Goal: Task Accomplishment & Management: Manage account settings

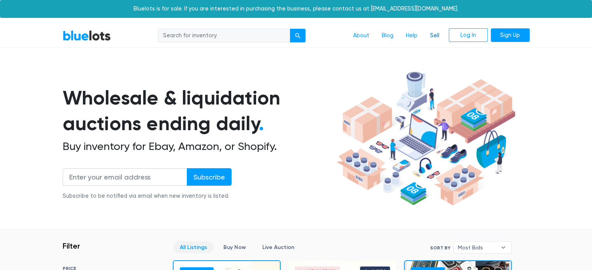
click at [437, 35] on link "Sell" at bounding box center [435, 35] width 22 height 15
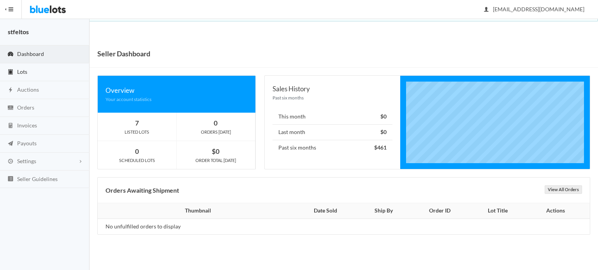
click at [41, 71] on link "Lots" at bounding box center [44, 72] width 89 height 18
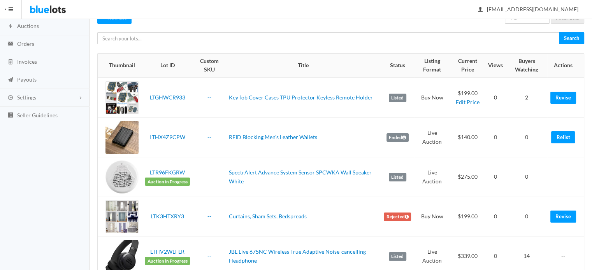
scroll to position [78, 0]
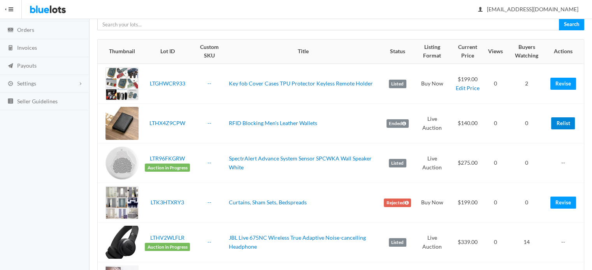
click at [561, 125] on link "Relist" at bounding box center [563, 124] width 24 height 12
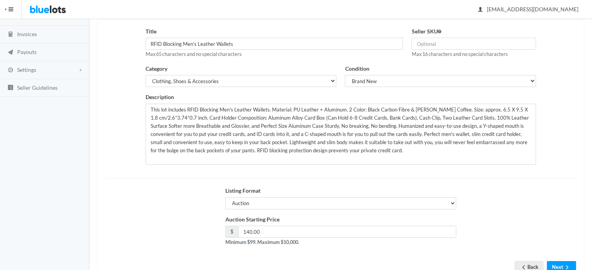
scroll to position [118, 0]
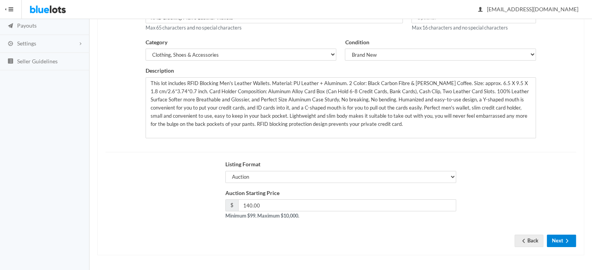
click at [563, 241] on button "Next" at bounding box center [561, 241] width 29 height 12
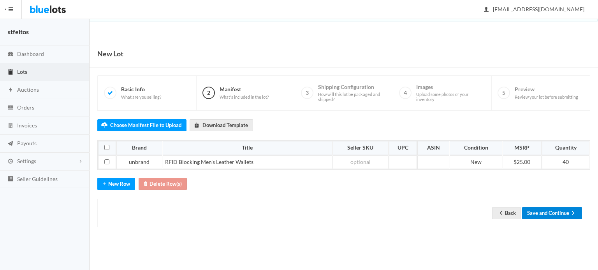
click at [554, 215] on button "Save and Continue" at bounding box center [552, 213] width 60 height 12
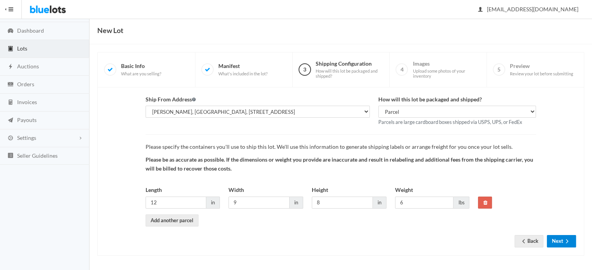
scroll to position [24, 0]
click at [562, 235] on button "Next" at bounding box center [561, 241] width 29 height 12
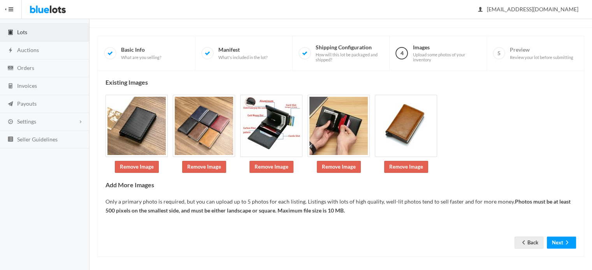
scroll to position [41, 0]
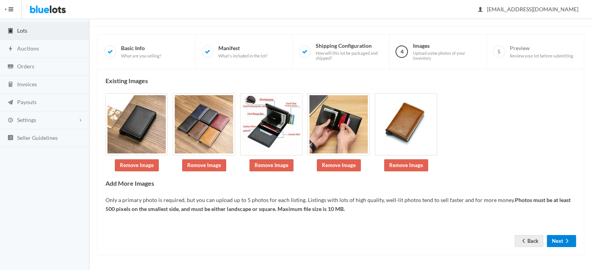
click at [551, 238] on button "Next" at bounding box center [561, 241] width 29 height 12
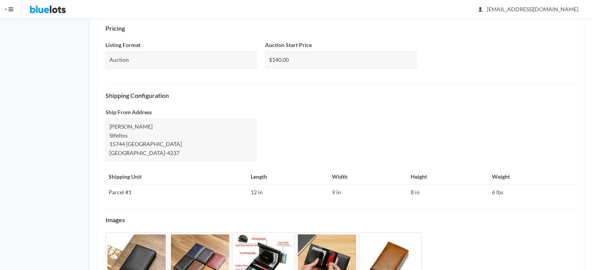
scroll to position [337, 0]
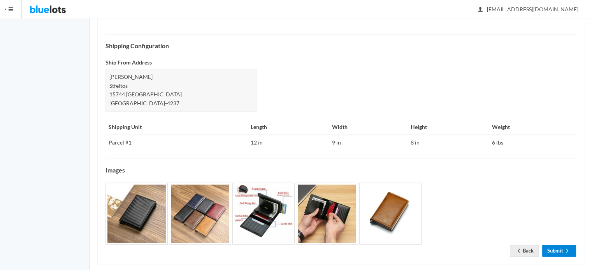
click at [556, 245] on link "Submit" at bounding box center [559, 251] width 34 height 12
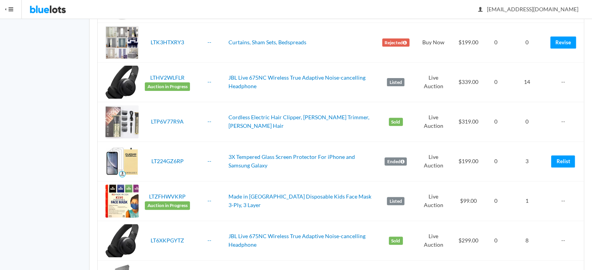
scroll to position [272, 0]
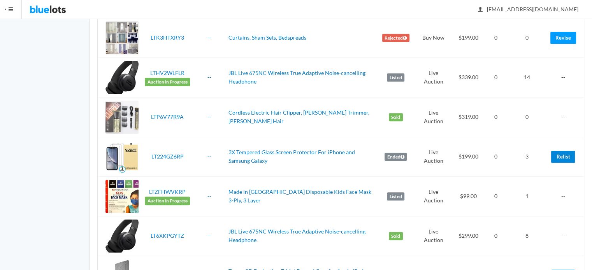
click at [565, 153] on link "Relist" at bounding box center [563, 157] width 24 height 12
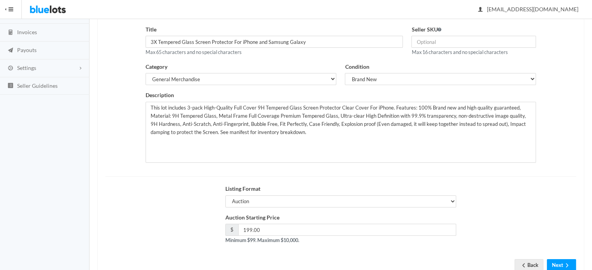
scroll to position [118, 0]
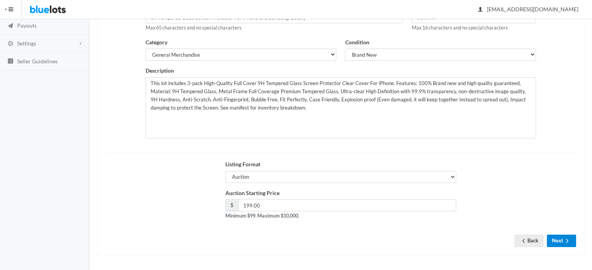
click at [567, 244] on ion-icon "arrow forward" at bounding box center [567, 241] width 8 height 7
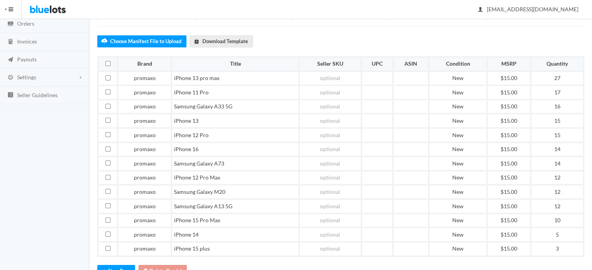
scroll to position [140, 0]
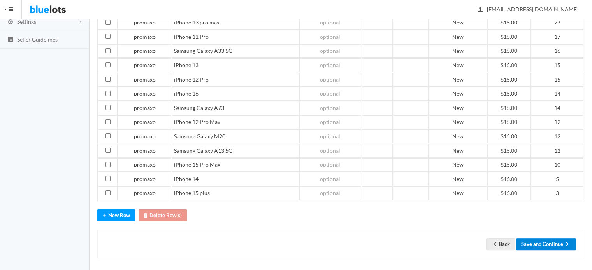
click at [551, 239] on button "Save and Continue" at bounding box center [546, 245] width 60 height 12
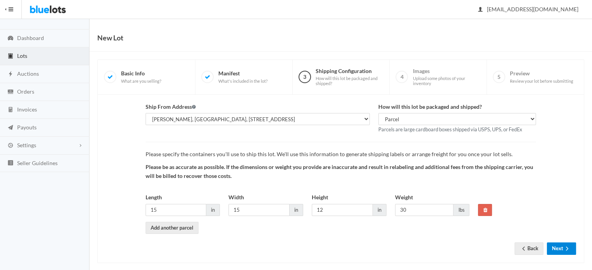
scroll to position [24, 0]
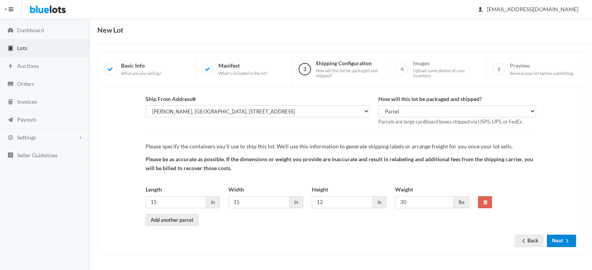
click at [554, 242] on button "Next" at bounding box center [561, 241] width 29 height 12
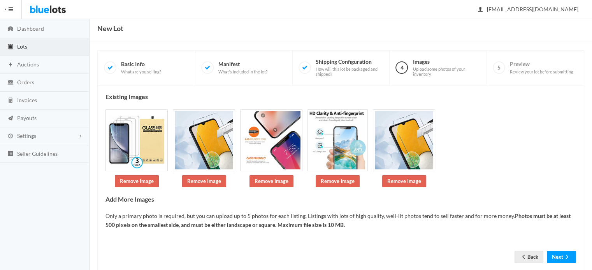
scroll to position [41, 0]
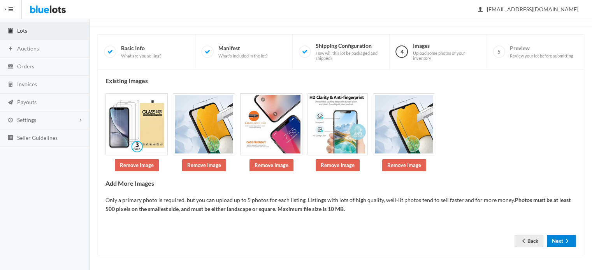
click at [553, 239] on button "Next" at bounding box center [561, 241] width 29 height 12
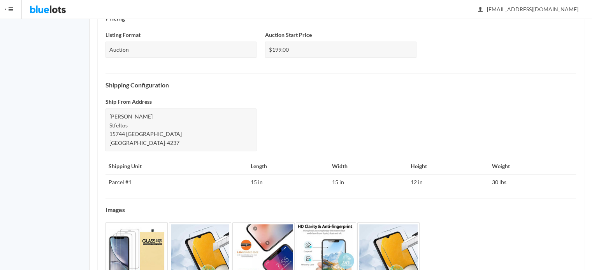
scroll to position [320, 0]
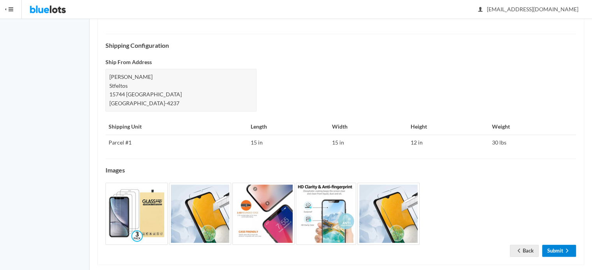
click at [558, 245] on link "Submit" at bounding box center [559, 251] width 34 height 12
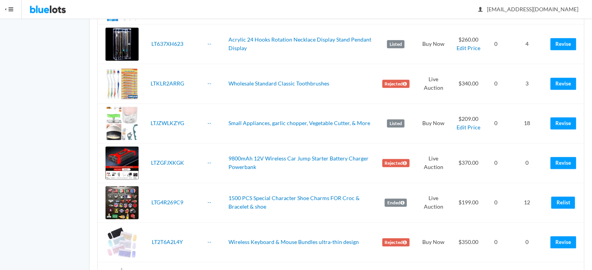
scroll to position [623, 0]
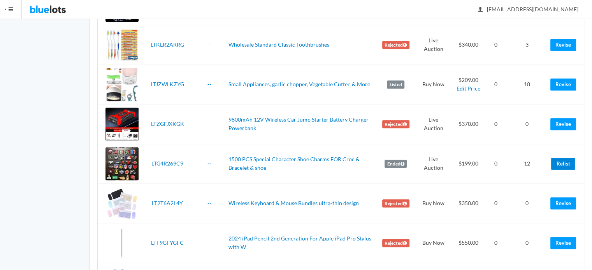
drag, startPoint x: 565, startPoint y: 161, endPoint x: 330, endPoint y: 25, distance: 272.2
click at [565, 161] on link "Relist" at bounding box center [563, 164] width 24 height 12
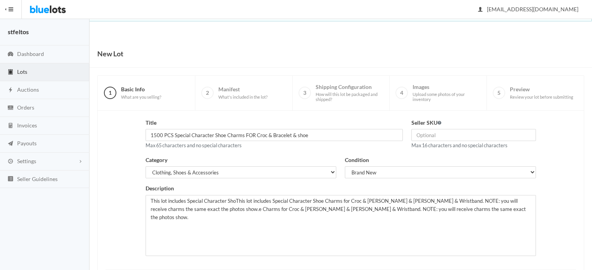
scroll to position [118, 0]
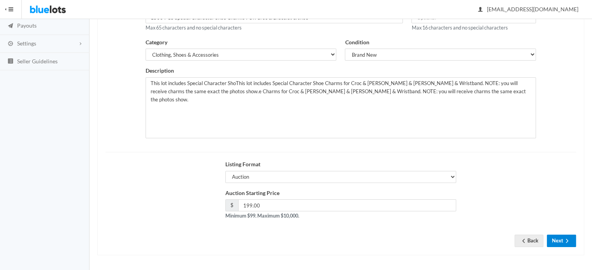
click at [563, 241] on icon "arrow forward" at bounding box center [567, 241] width 8 height 6
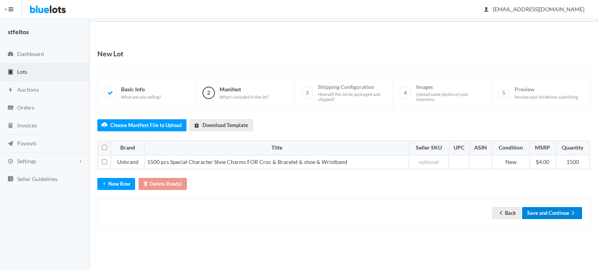
click at [553, 213] on button "Save and Continue" at bounding box center [552, 213] width 60 height 12
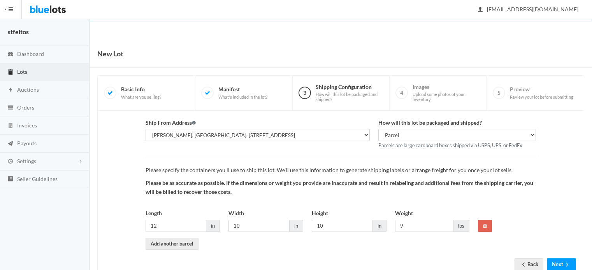
scroll to position [24, 0]
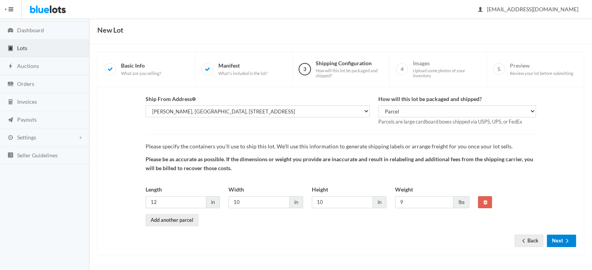
click at [557, 245] on button "Next" at bounding box center [561, 241] width 29 height 12
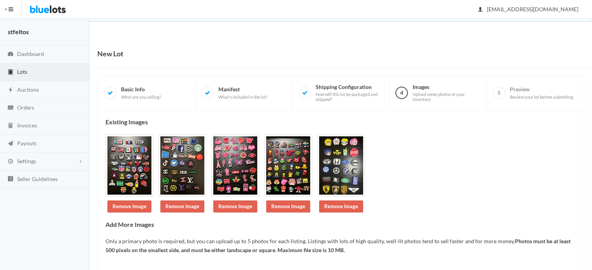
scroll to position [41, 0]
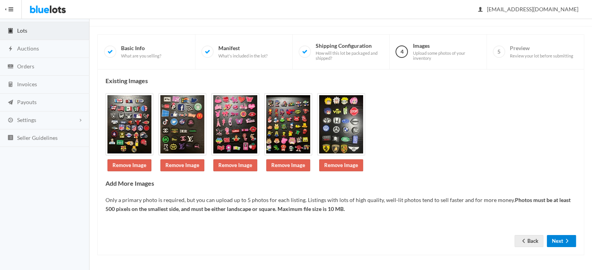
click at [558, 239] on button "Next" at bounding box center [561, 241] width 29 height 12
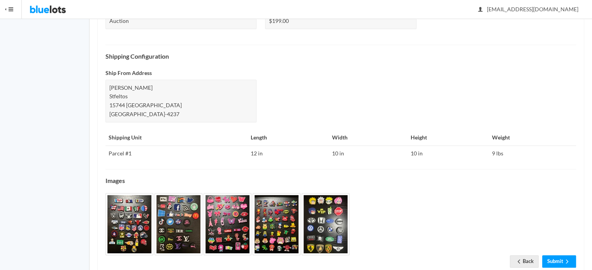
scroll to position [311, 0]
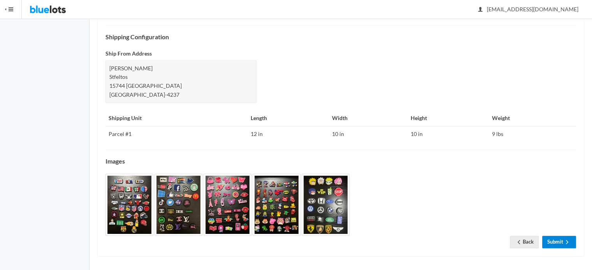
click at [558, 246] on link "Submit" at bounding box center [559, 242] width 34 height 12
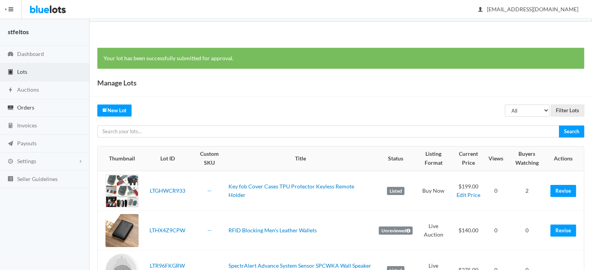
click at [33, 107] on span "Orders" at bounding box center [25, 107] width 17 height 7
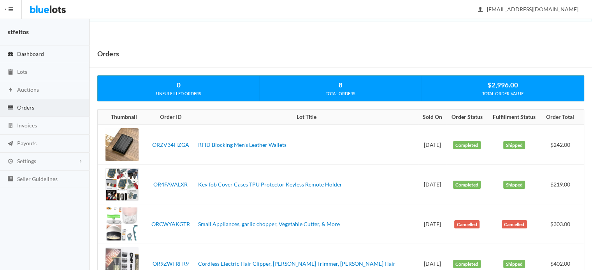
click at [48, 58] on link "Dashboard" at bounding box center [44, 55] width 89 height 18
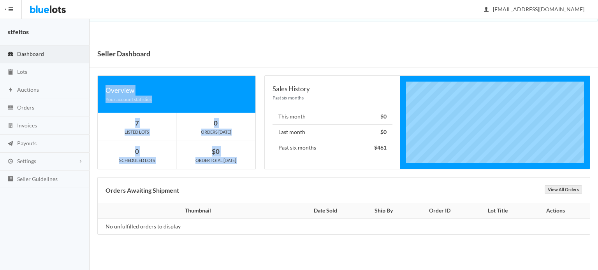
drag, startPoint x: 259, startPoint y: 75, endPoint x: 260, endPoint y: 68, distance: 7.0
click at [260, 68] on div "Seller Dashboard Overview Your account statistics 7 LISTED LOTS 0 ORDERS [DATE]…" at bounding box center [343, 145] width 508 height 211
click at [259, 53] on div "Seller Dashboard" at bounding box center [343, 54] width 508 height 28
